Goal: Unclear

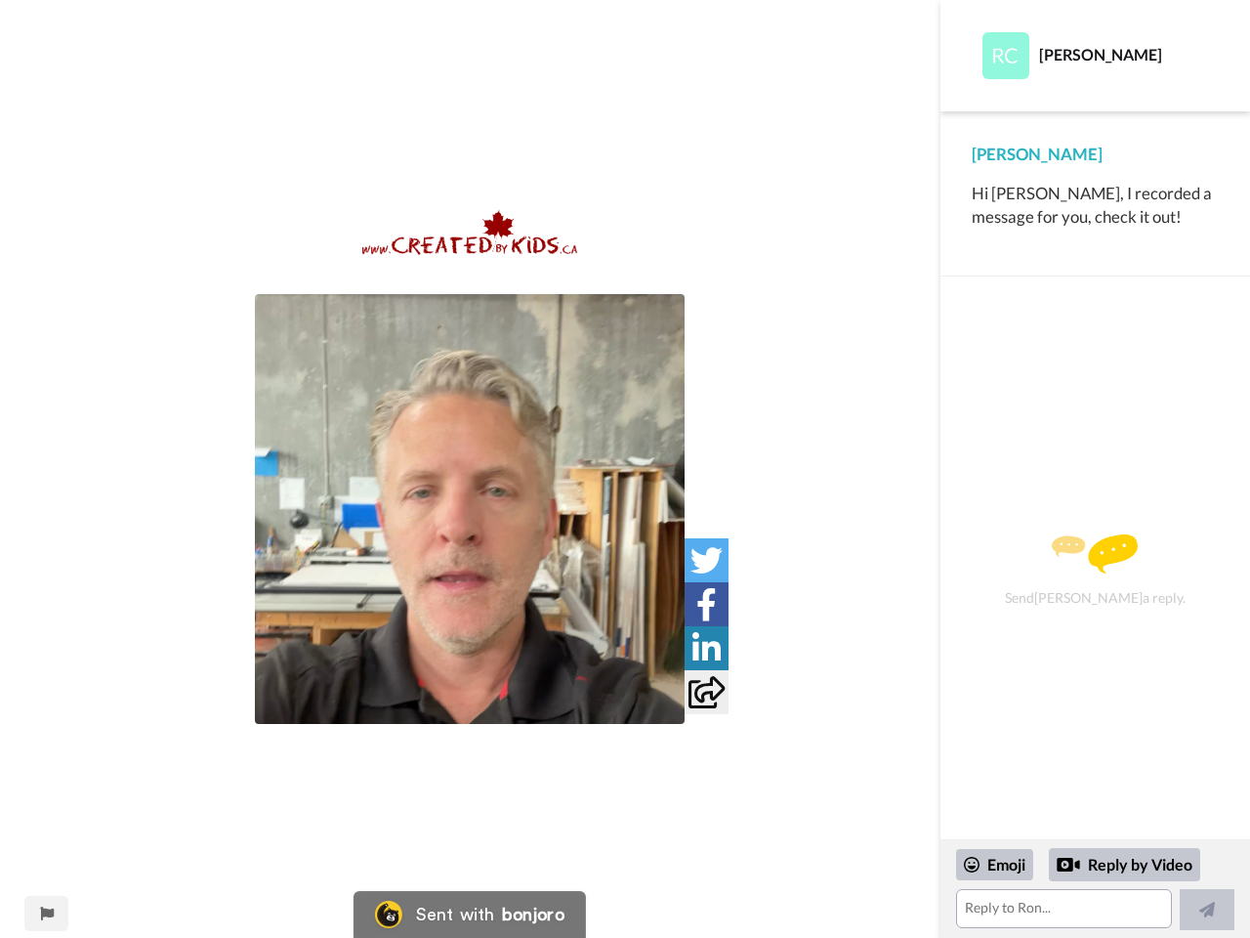
click at [470, 509] on img at bounding box center [470, 509] width 430 height 430
click at [706, 560] on icon at bounding box center [707, 560] width 32 height 32
click at [706, 604] on icon at bounding box center [707, 604] width 21 height 32
click at [706, 648] on icon at bounding box center [707, 648] width 28 height 32
click at [706, 692] on icon at bounding box center [707, 692] width 36 height 32
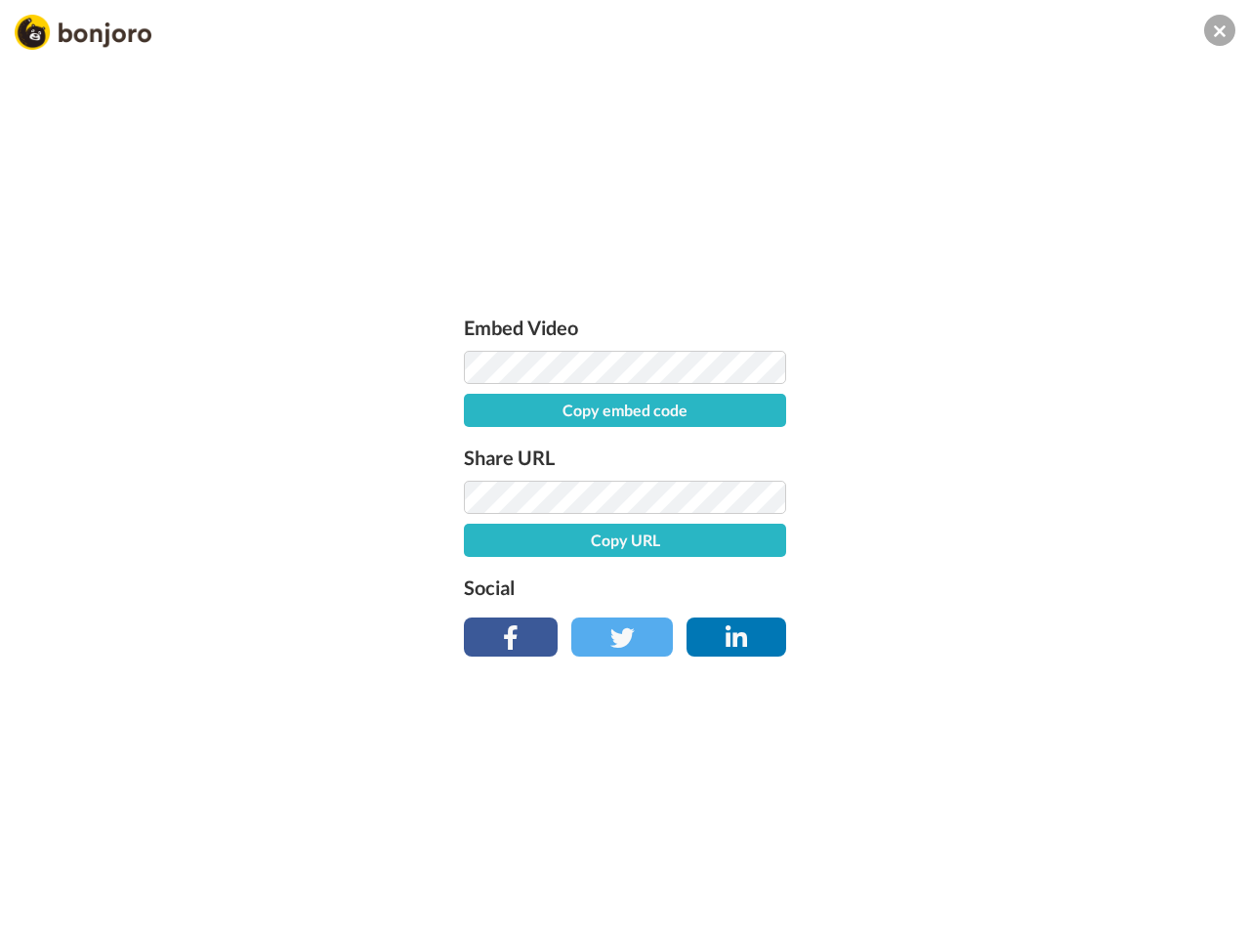
click at [46, 913] on div "Embed Video Copy embed code Share URL Copy URL Social" at bounding box center [625, 575] width 1250 height 938
click at [1095, 889] on div "Embed Video Copy embed code Share URL Copy URL Social" at bounding box center [625, 575] width 1250 height 938
click at [995, 865] on div "Embed Video Copy embed code Share URL Copy URL Social" at bounding box center [625, 575] width 1250 height 938
click at [1125, 865] on div "Embed Video Copy embed code Share URL Copy URL Social" at bounding box center [625, 575] width 1250 height 938
click at [1207, 909] on div "Embed Video Copy embed code Share URL Copy URL Social" at bounding box center [625, 575] width 1250 height 938
